Goal: Communication & Community: Ask a question

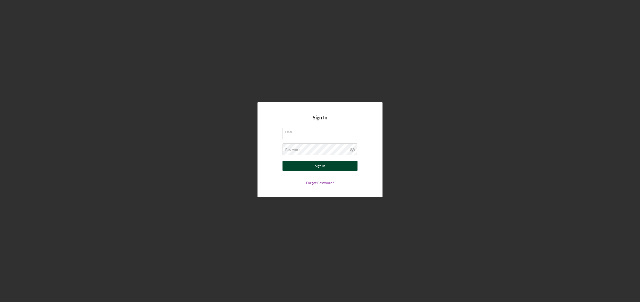
type input "[EMAIL_ADDRESS][DOMAIN_NAME]"
click at [345, 168] on button "Sign In" at bounding box center [320, 166] width 75 height 10
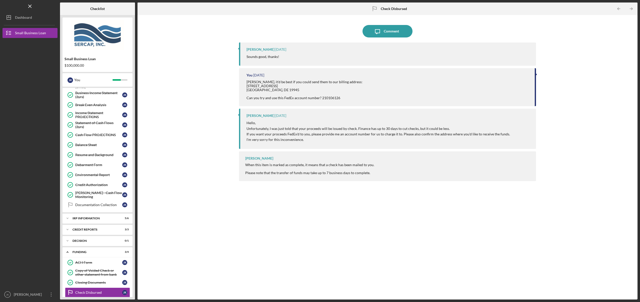
scroll to position [178, 0]
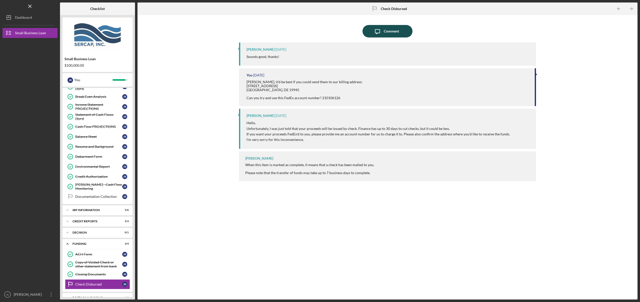
click at [381, 32] on icon "Icon/Message" at bounding box center [377, 31] width 13 height 13
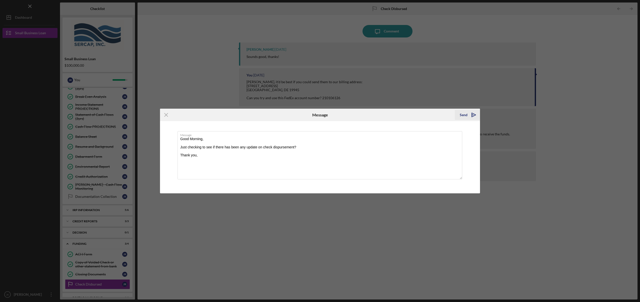
type textarea "Good Morning, Just checking to see if there has been any update on check dispur…"
click at [472, 118] on icon "Icon/icon-invite-send" at bounding box center [474, 115] width 13 height 13
